Goal: Transaction & Acquisition: Purchase product/service

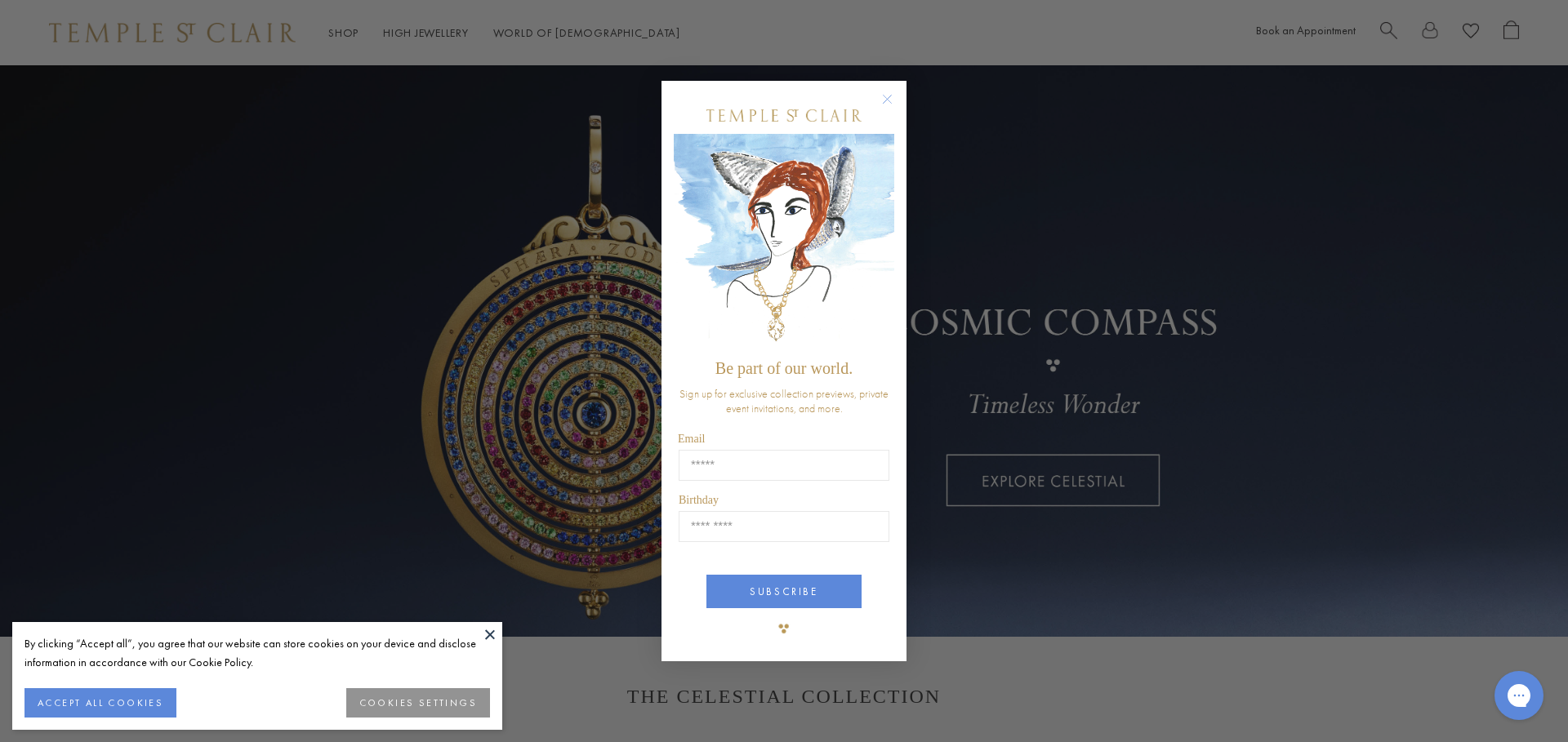
click at [896, 103] on circle "Close dialog" at bounding box center [887, 98] width 20 height 20
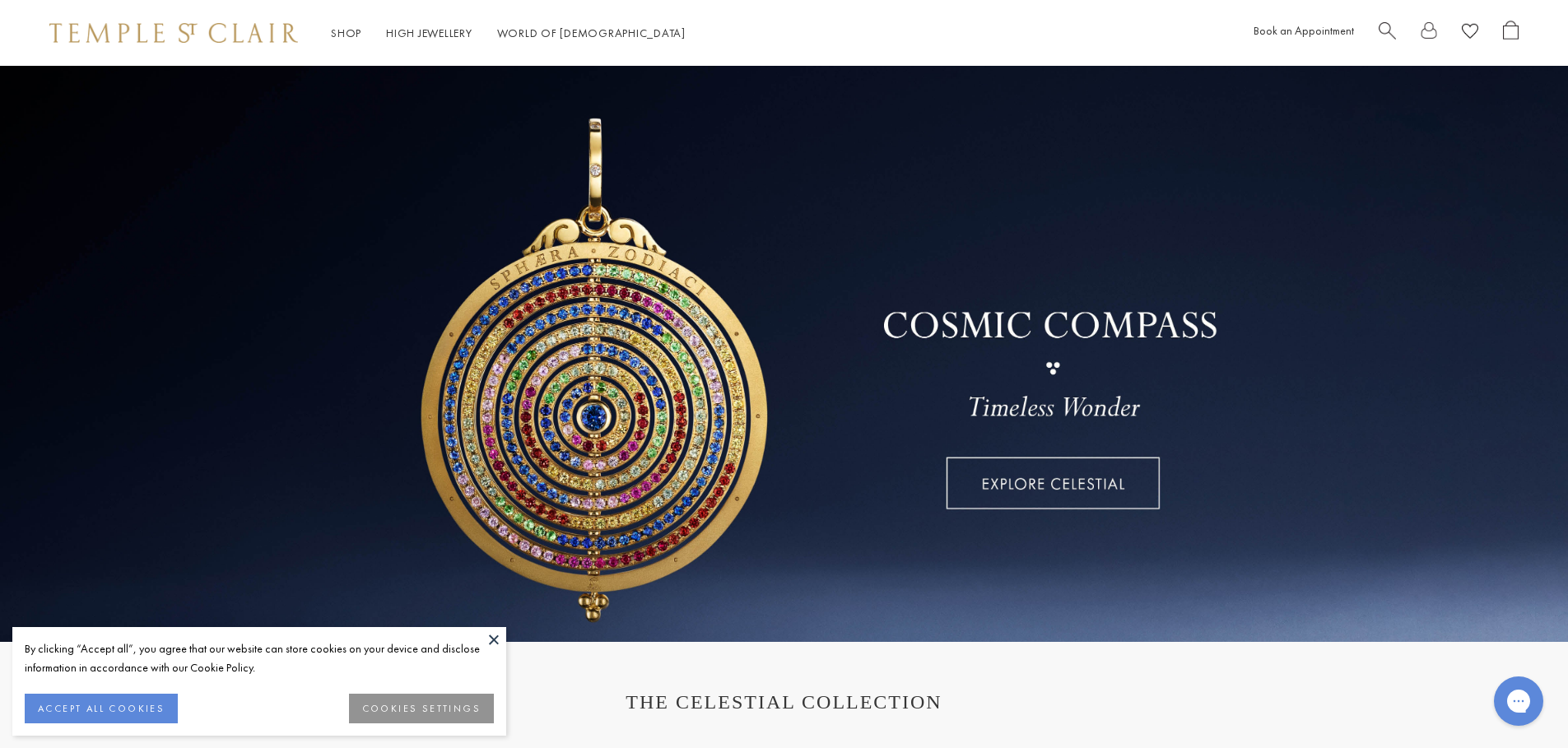
click at [390, 704] on button "COOKIES SETTINGS" at bounding box center [420, 709] width 145 height 30
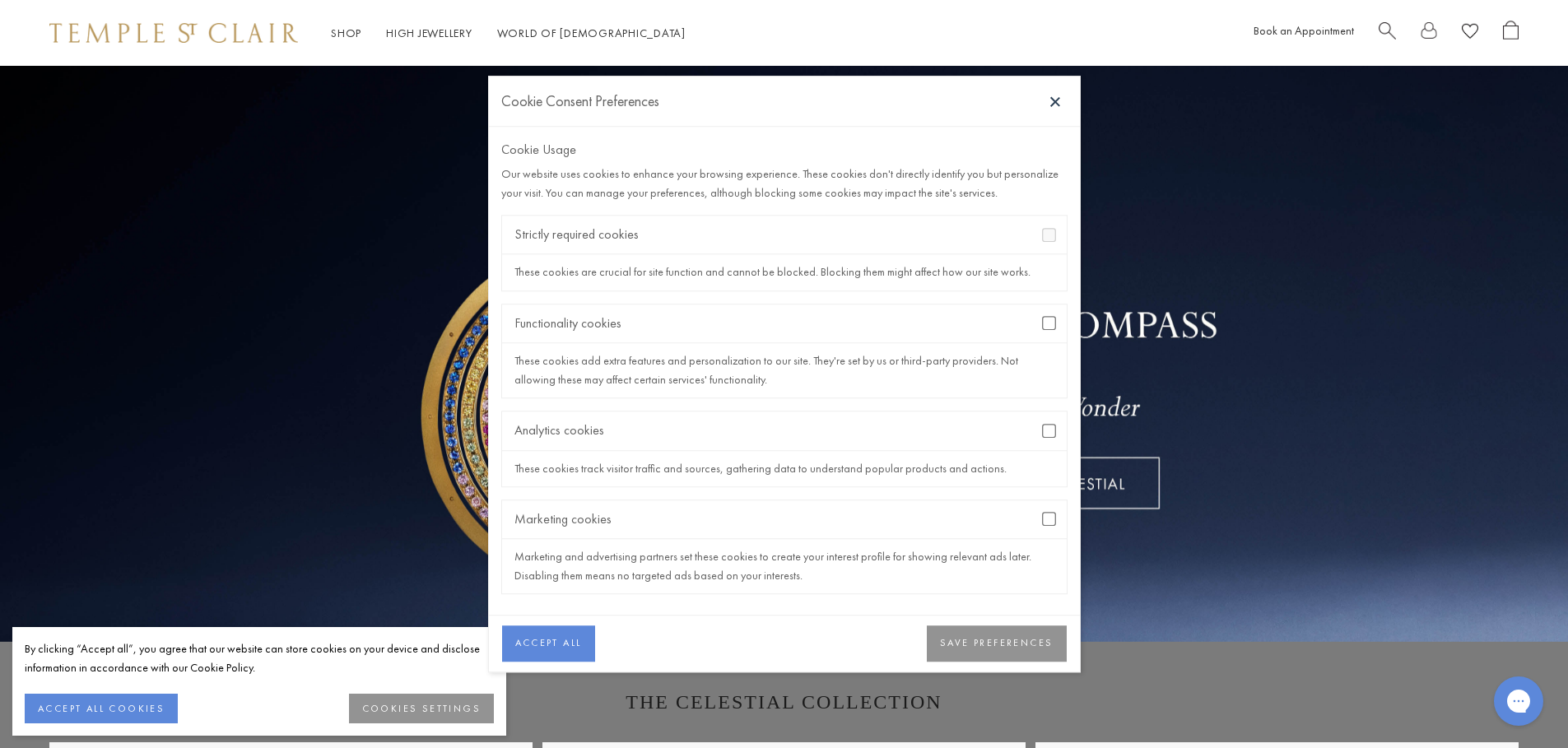
click at [1048, 420] on div "Analytics cookies" at bounding box center [784, 431] width 565 height 39
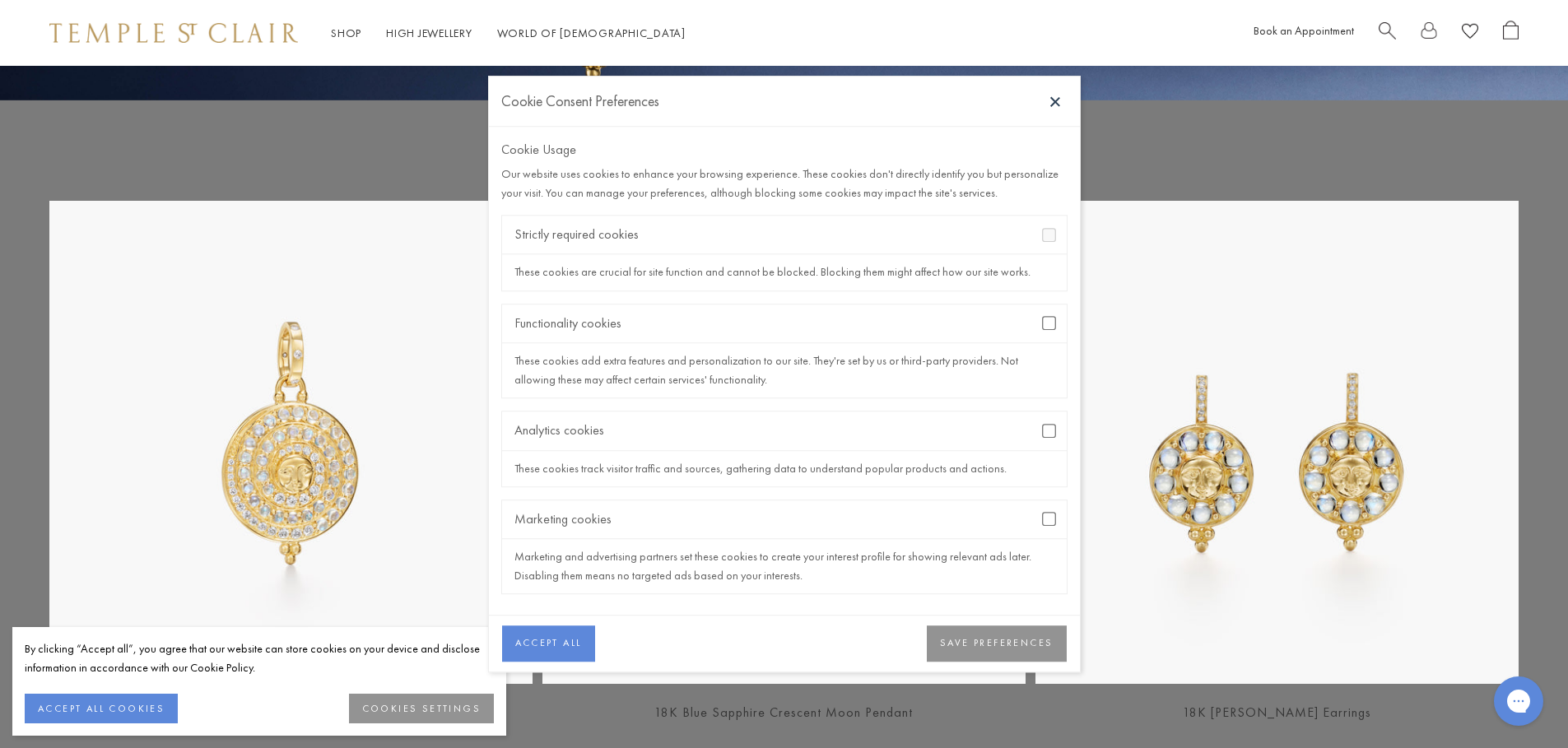
scroll to position [557, 0]
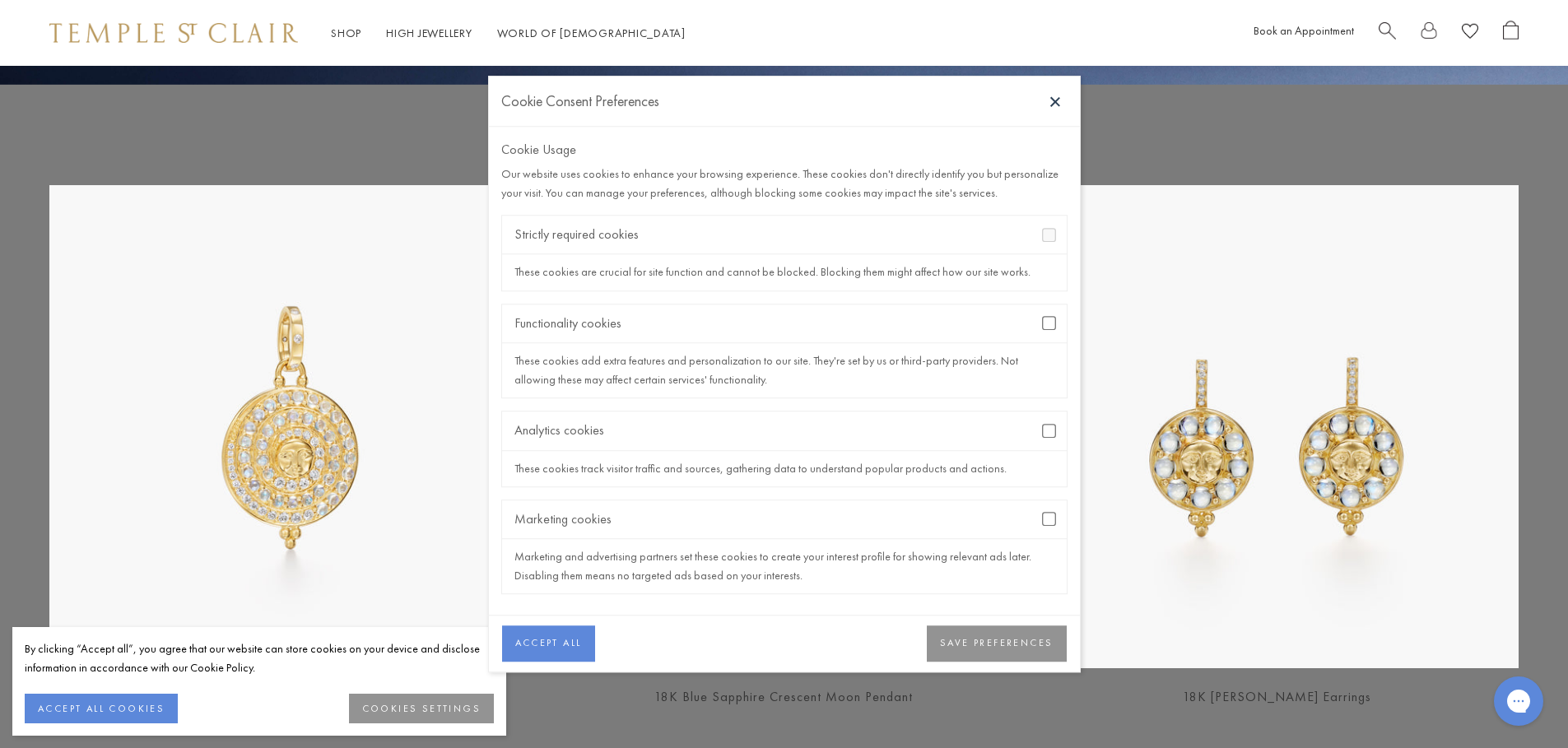
click at [567, 642] on button "ACCEPT ALL" at bounding box center [548, 643] width 93 height 36
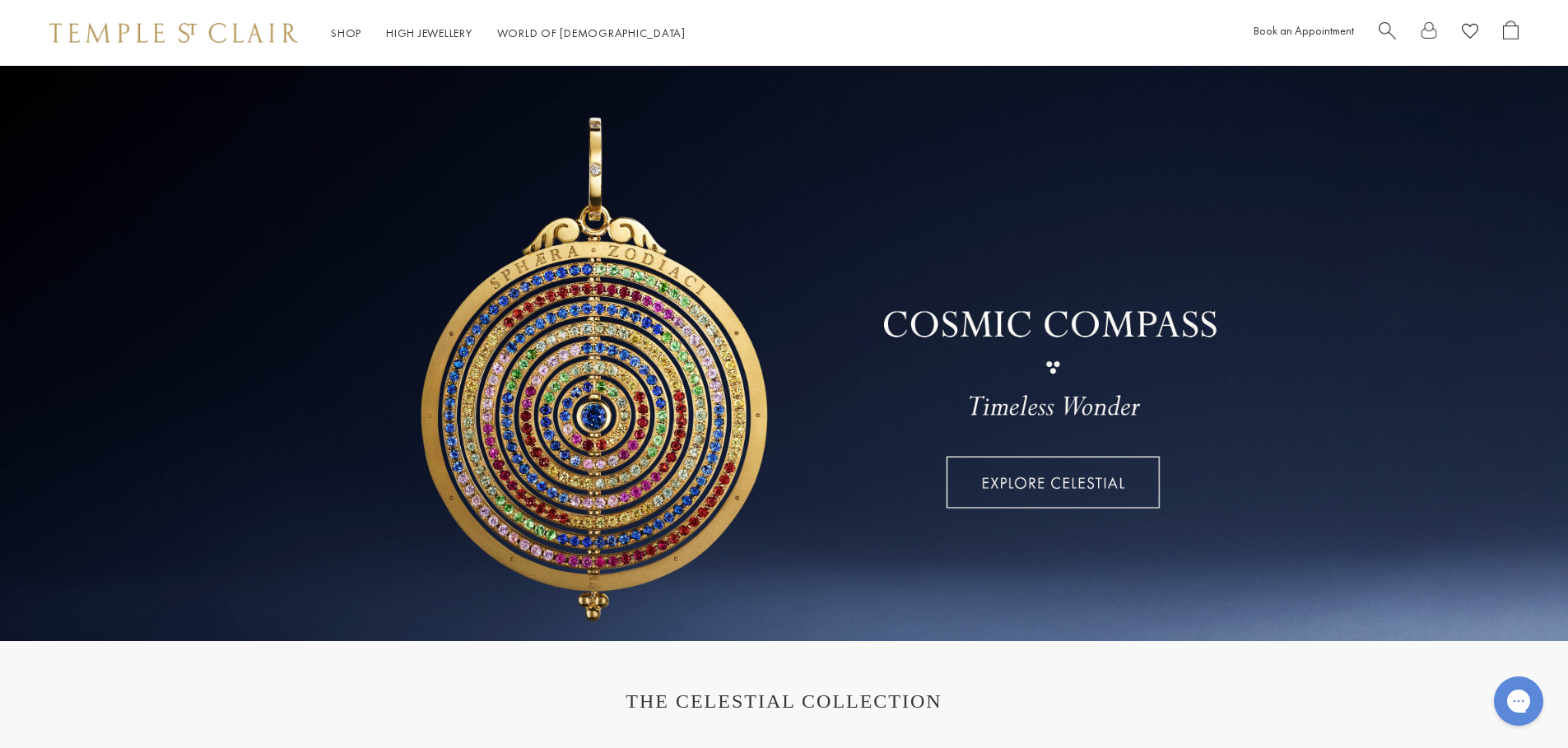
scroll to position [0, 0]
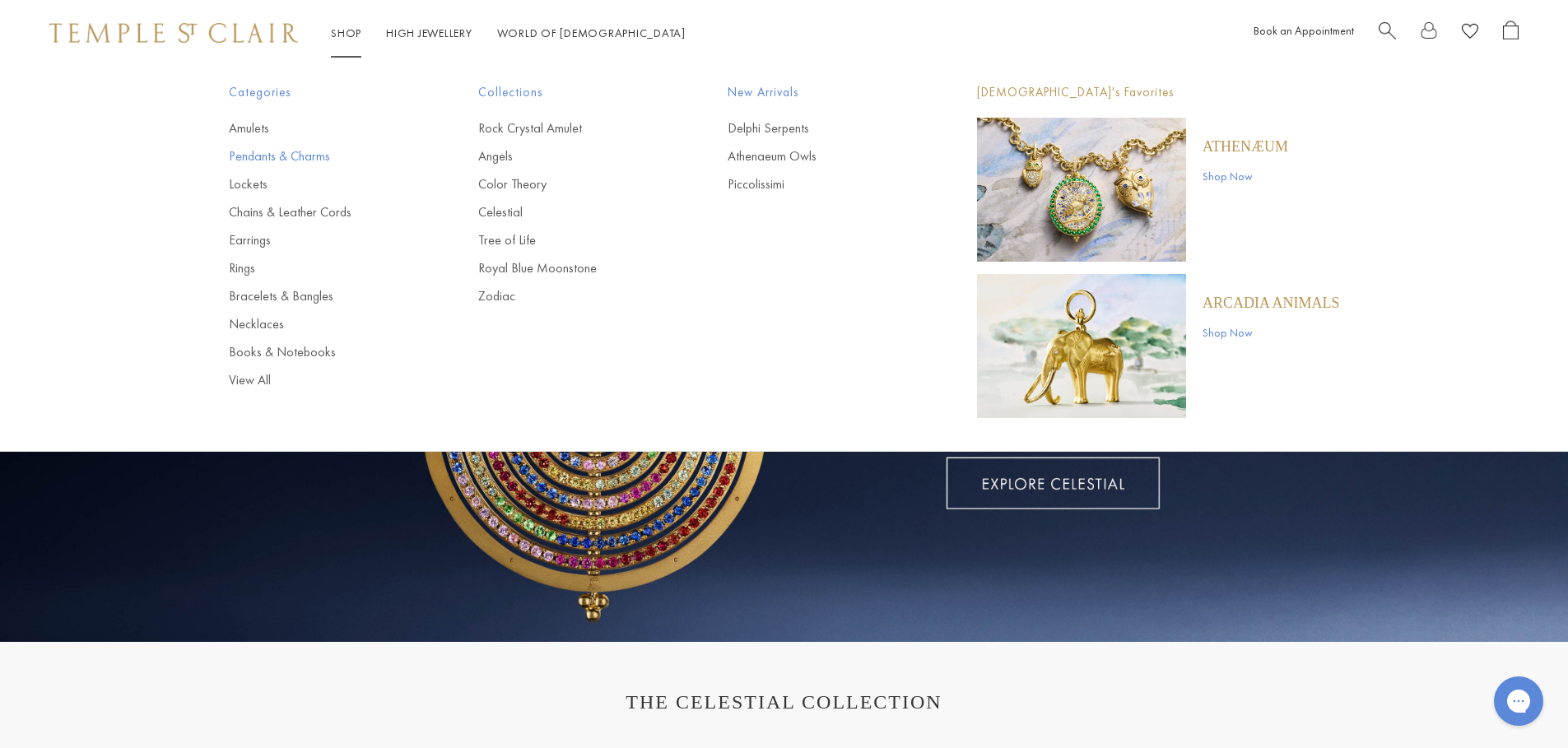
click at [265, 155] on link "Pendants & Charms" at bounding box center [321, 156] width 184 height 18
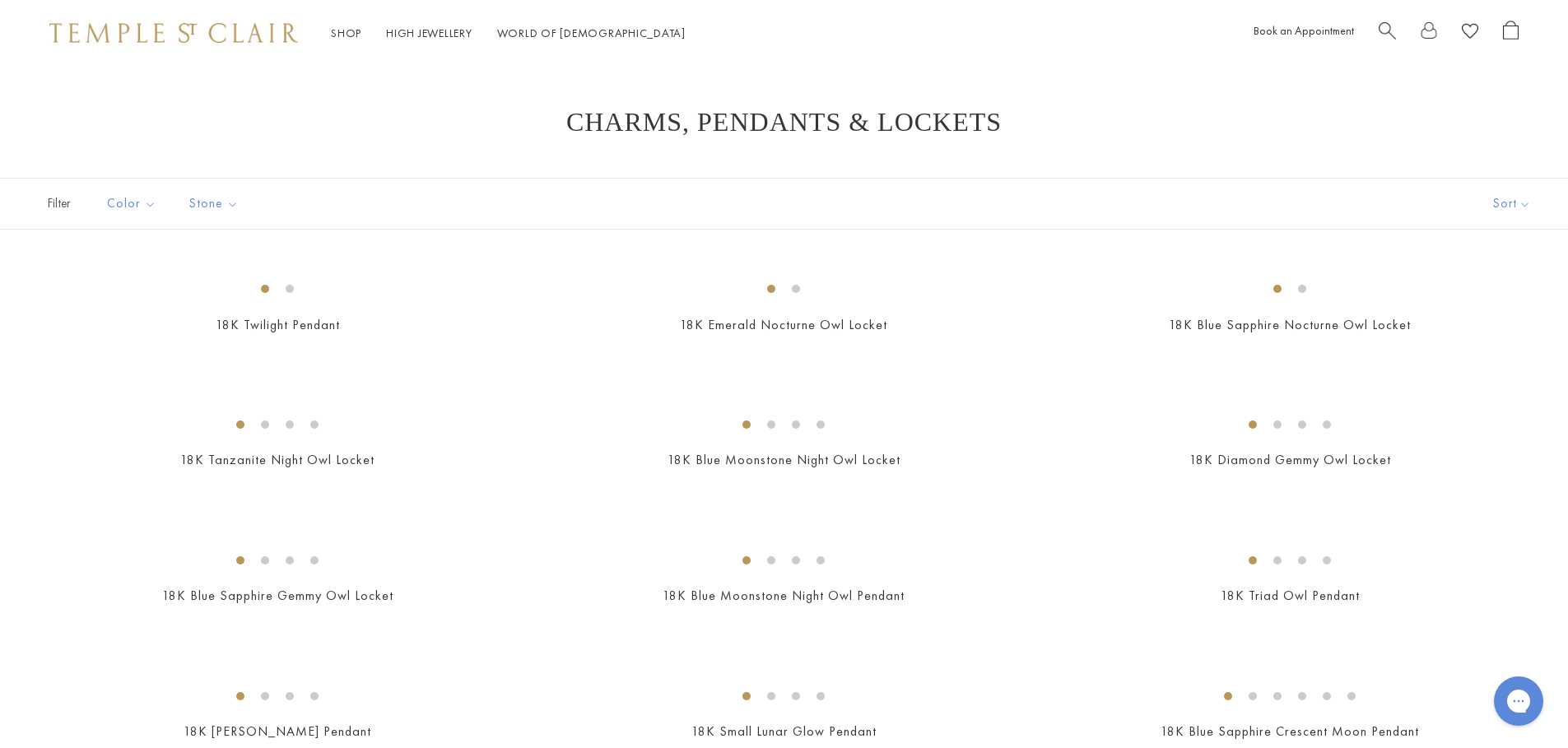
click at [1390, 28] on span "Search" at bounding box center [1388, 29] width 18 height 18
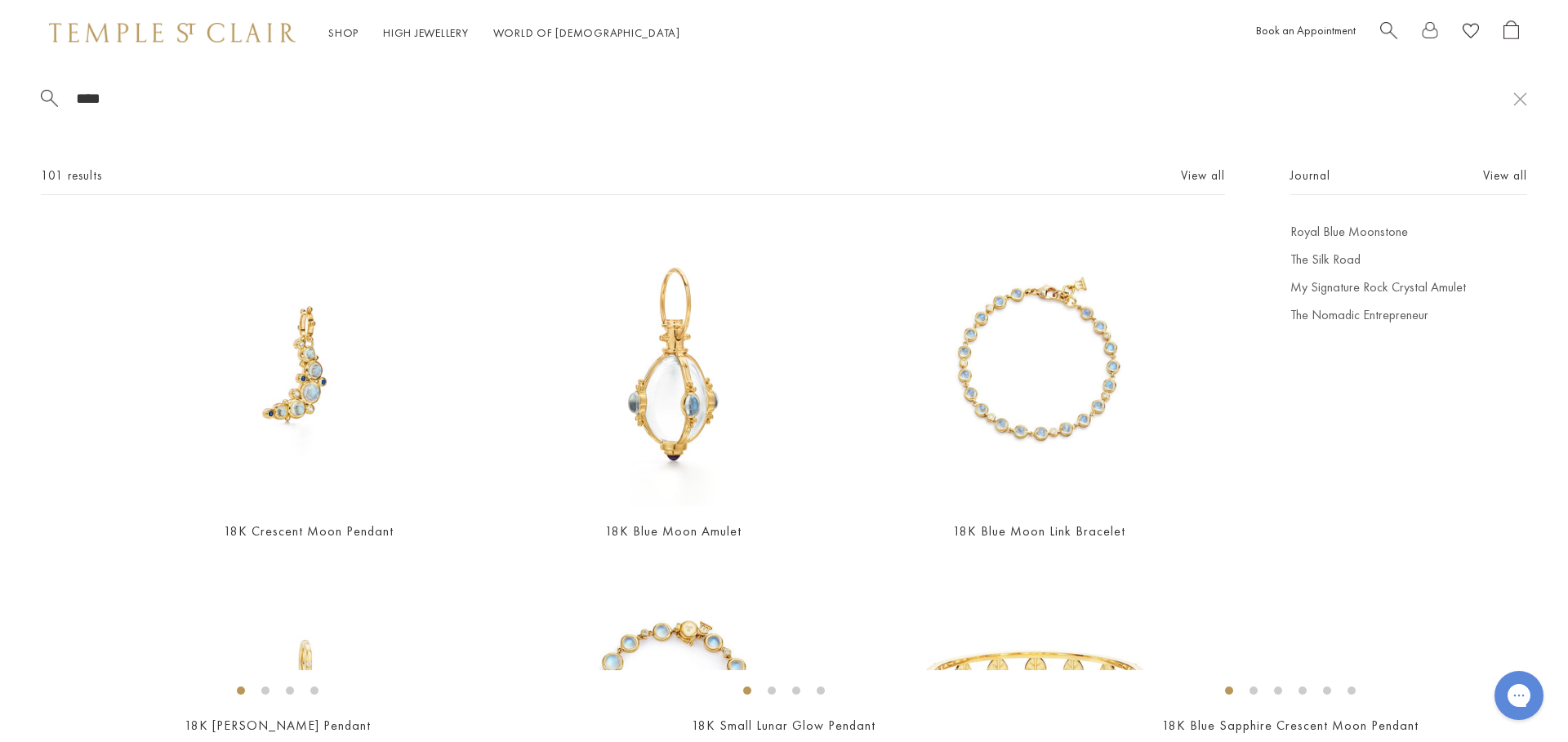
type input "****"
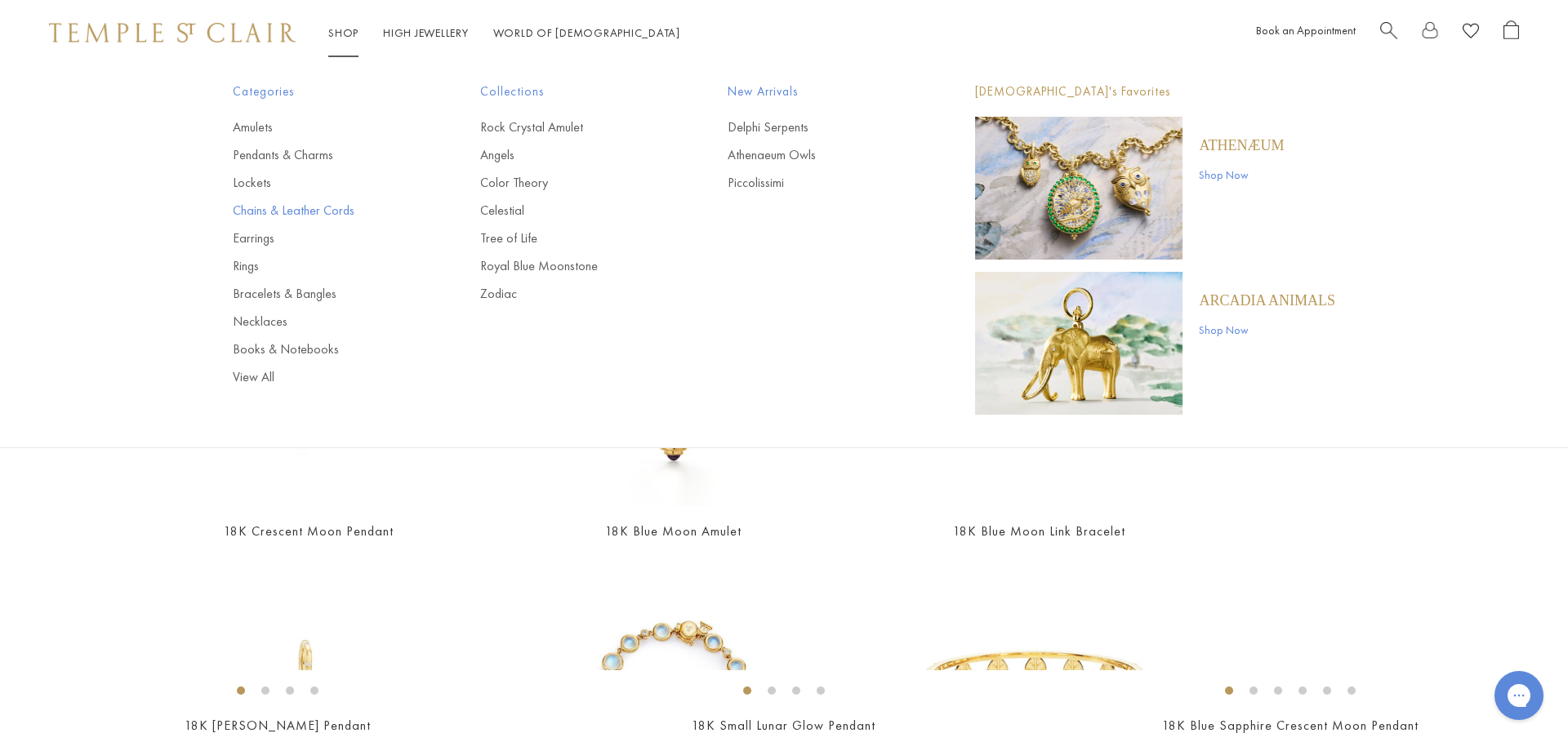
click at [259, 210] on link "Chains & Leather Cords" at bounding box center [324, 210] width 183 height 18
